Goal: Task Accomplishment & Management: Use online tool/utility

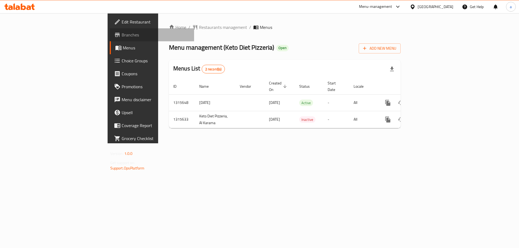
click at [110, 30] on link "Branches" at bounding box center [152, 34] width 85 height 13
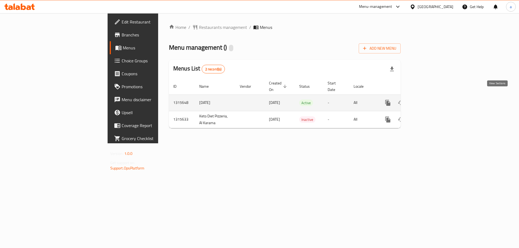
click at [430, 100] on icon "enhanced table" at bounding box center [427, 103] width 6 height 6
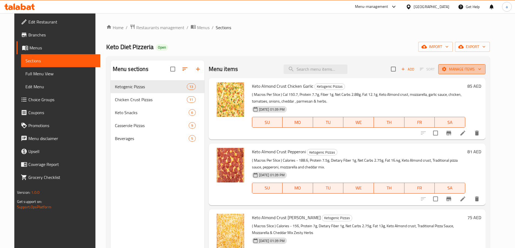
click at [447, 66] on icon "button" at bounding box center [443, 68] width 5 height 5
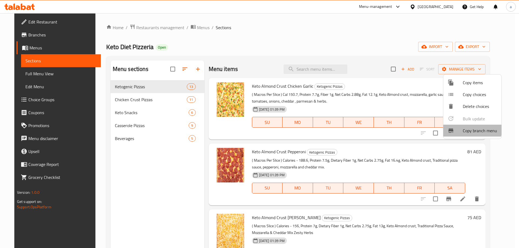
click at [451, 127] on li "Copy branch menu" at bounding box center [472, 131] width 58 height 12
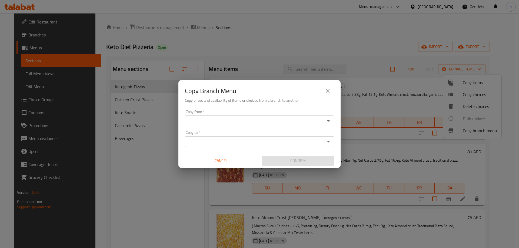
click at [284, 115] on div "Copy from   * Copy from *" at bounding box center [259, 118] width 149 height 16
click at [284, 114] on div "Copy from   * Copy from *" at bounding box center [259, 118] width 149 height 16
click at [285, 119] on input "Copy from   *" at bounding box center [255, 121] width 137 height 8
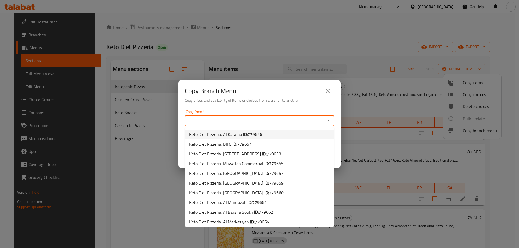
click at [273, 134] on li "Keto Diet Pizzeria, Al Karama ID: 779626" at bounding box center [259, 135] width 149 height 10
type input "Keto Diet Pizzeria, Al Karama"
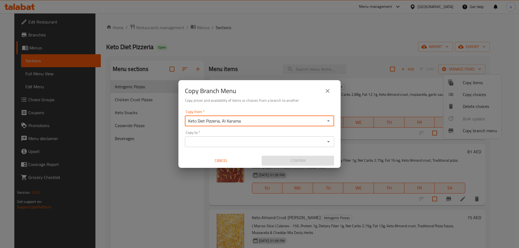
click at [273, 142] on input "Copy to   *" at bounding box center [255, 142] width 137 height 8
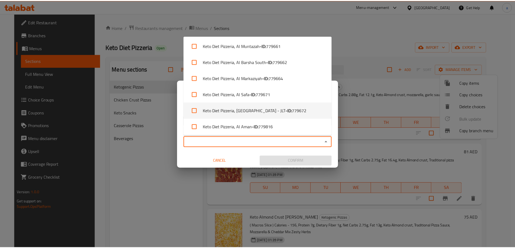
scroll to position [116, 0]
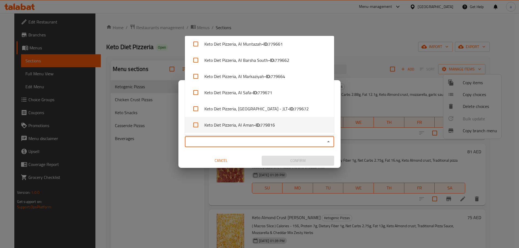
click at [284, 124] on li "Keto Diet Pizzeria, [PERSON_NAME] - ID: 779816" at bounding box center [259, 125] width 149 height 16
checkbox input "true"
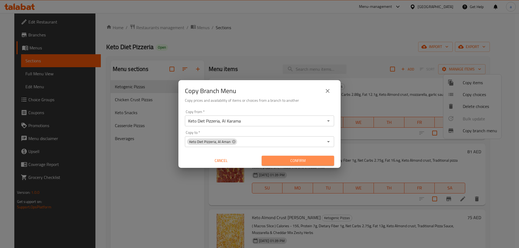
click at [293, 160] on span "Confirm" at bounding box center [298, 161] width 64 height 7
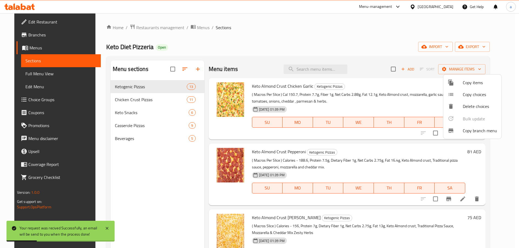
click at [25, 33] on div at bounding box center [259, 124] width 519 height 248
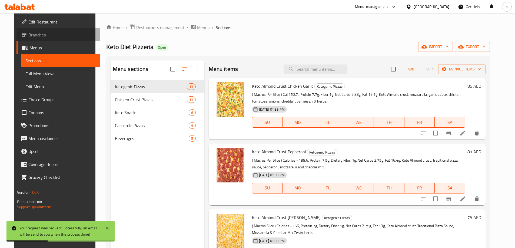
click at [28, 33] on span "Branches" at bounding box center [62, 35] width 68 height 6
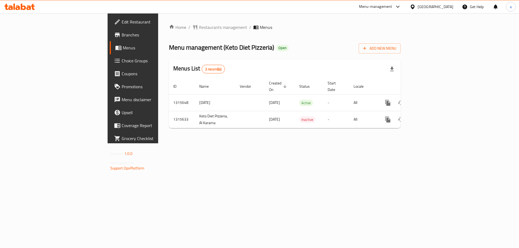
click at [401, 39] on div "Home / Restaurants management / Menus Menu management ( Keto Diet Pizzeria ) Op…" at bounding box center [285, 78] width 232 height 109
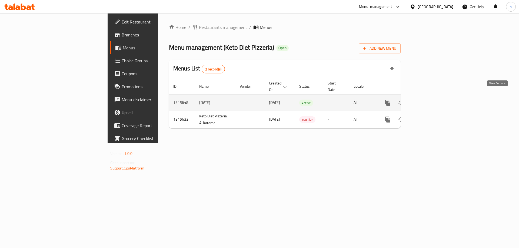
click at [430, 100] on icon "enhanced table" at bounding box center [427, 103] width 6 height 6
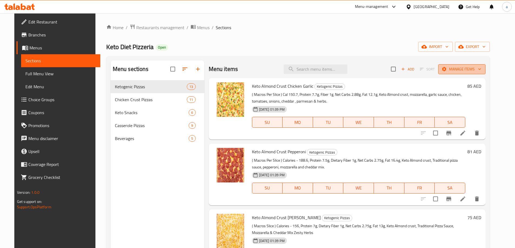
click at [447, 69] on icon "button" at bounding box center [443, 68] width 5 height 5
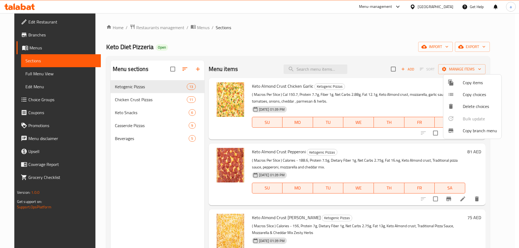
click at [461, 130] on div at bounding box center [455, 131] width 15 height 6
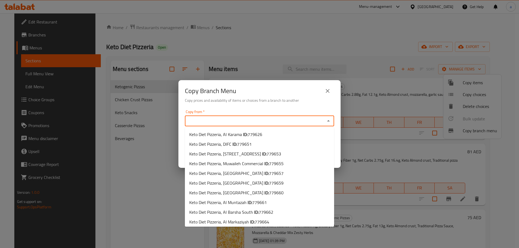
click at [315, 119] on input "Copy from   *" at bounding box center [255, 121] width 137 height 8
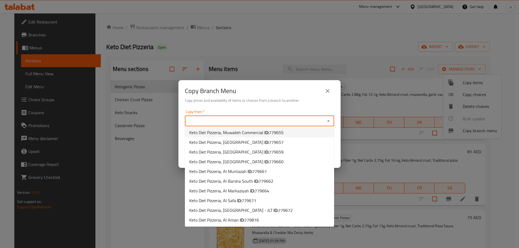
scroll to position [31, 0]
click at [275, 212] on b "ID:" at bounding box center [276, 210] width 5 height 8
type input "Keto Diet Pizzeria, [GEOGRAPHIC_DATA] - JLT"
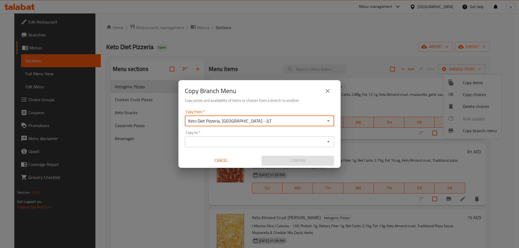
click at [286, 143] on input "Copy to   *" at bounding box center [255, 142] width 137 height 8
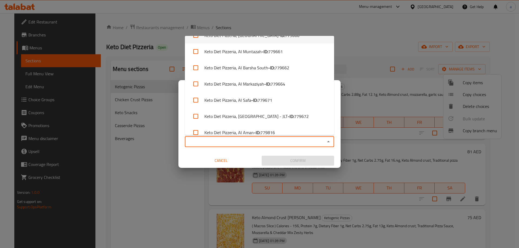
scroll to position [116, 0]
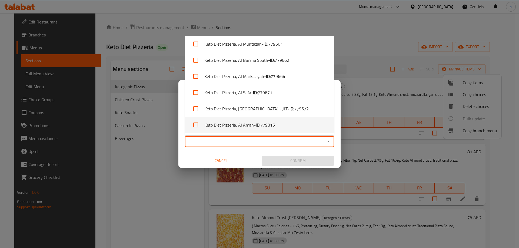
click at [291, 123] on li "Keto Diet Pizzeria, [PERSON_NAME] - ID: 779816" at bounding box center [259, 125] width 149 height 16
checkbox input "true"
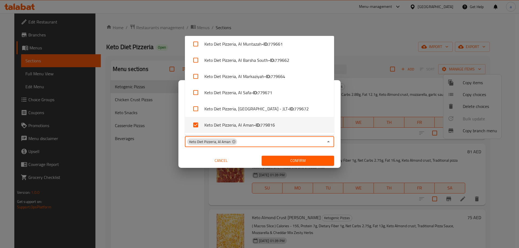
click at [287, 163] on span "Confirm" at bounding box center [298, 161] width 64 height 7
